Goal: Navigation & Orientation: Find specific page/section

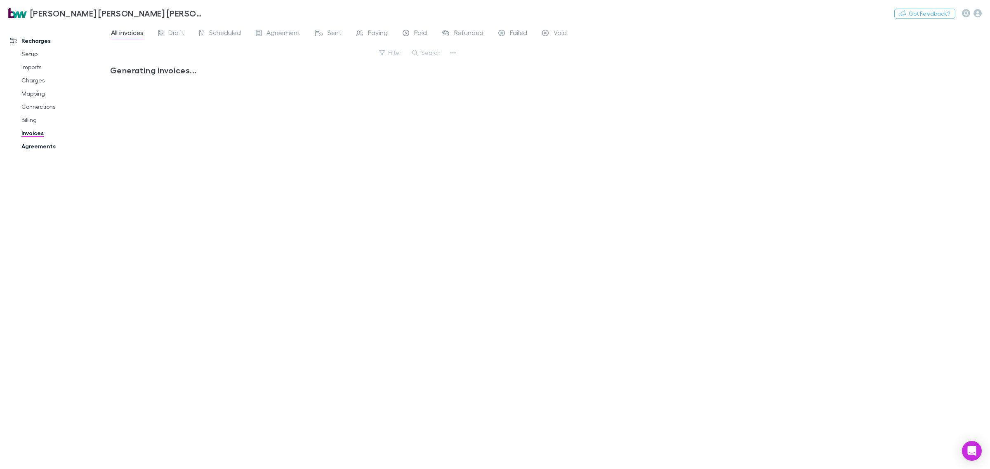
click at [35, 143] on link "Agreements" at bounding box center [64, 146] width 103 height 13
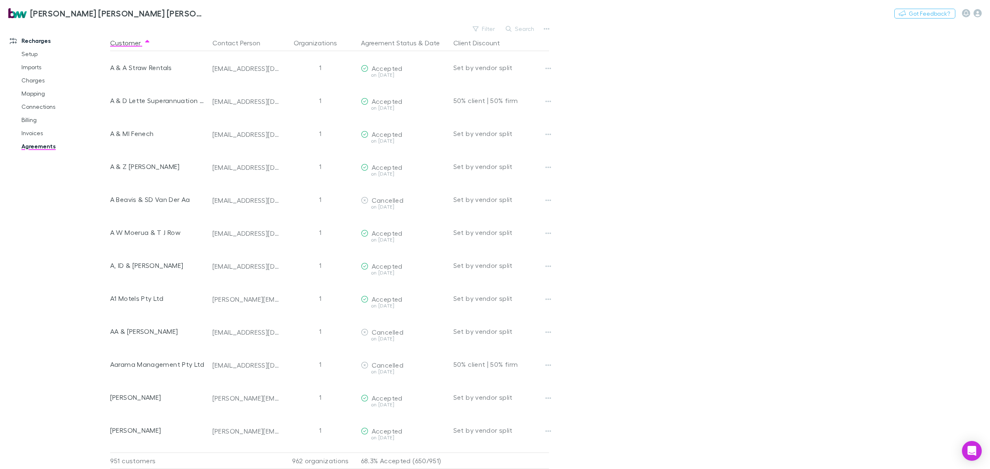
click at [42, 148] on link "Agreements" at bounding box center [64, 146] width 103 height 13
click at [34, 132] on link "Invoices" at bounding box center [64, 133] width 103 height 13
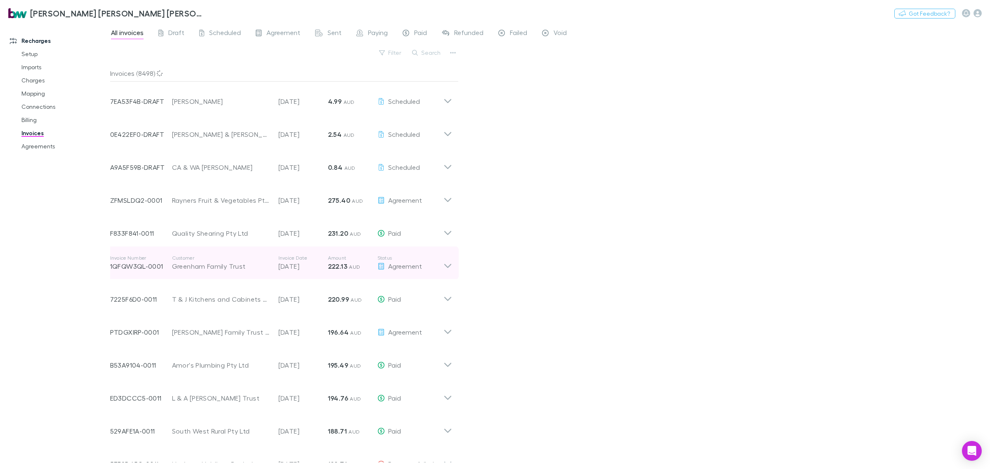
click at [449, 264] on icon at bounding box center [447, 263] width 9 height 16
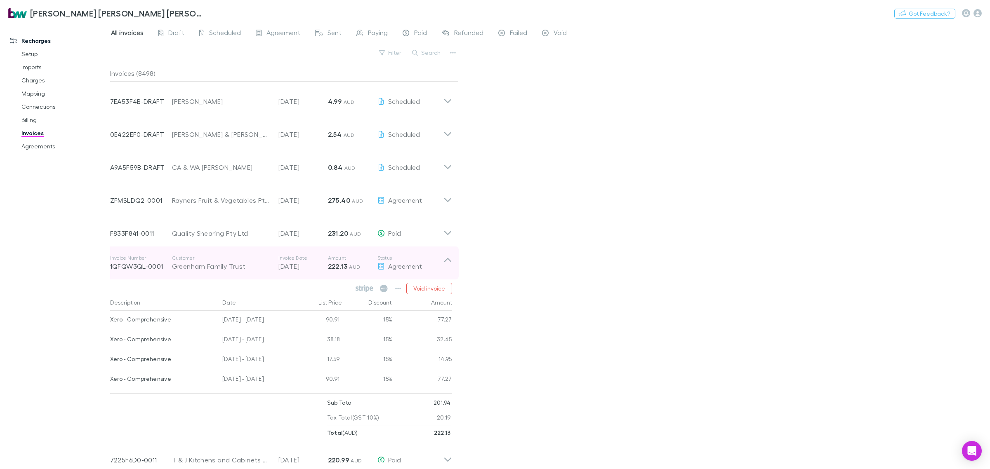
click at [448, 261] on icon at bounding box center [447, 263] width 9 height 16
